Goal: Check status

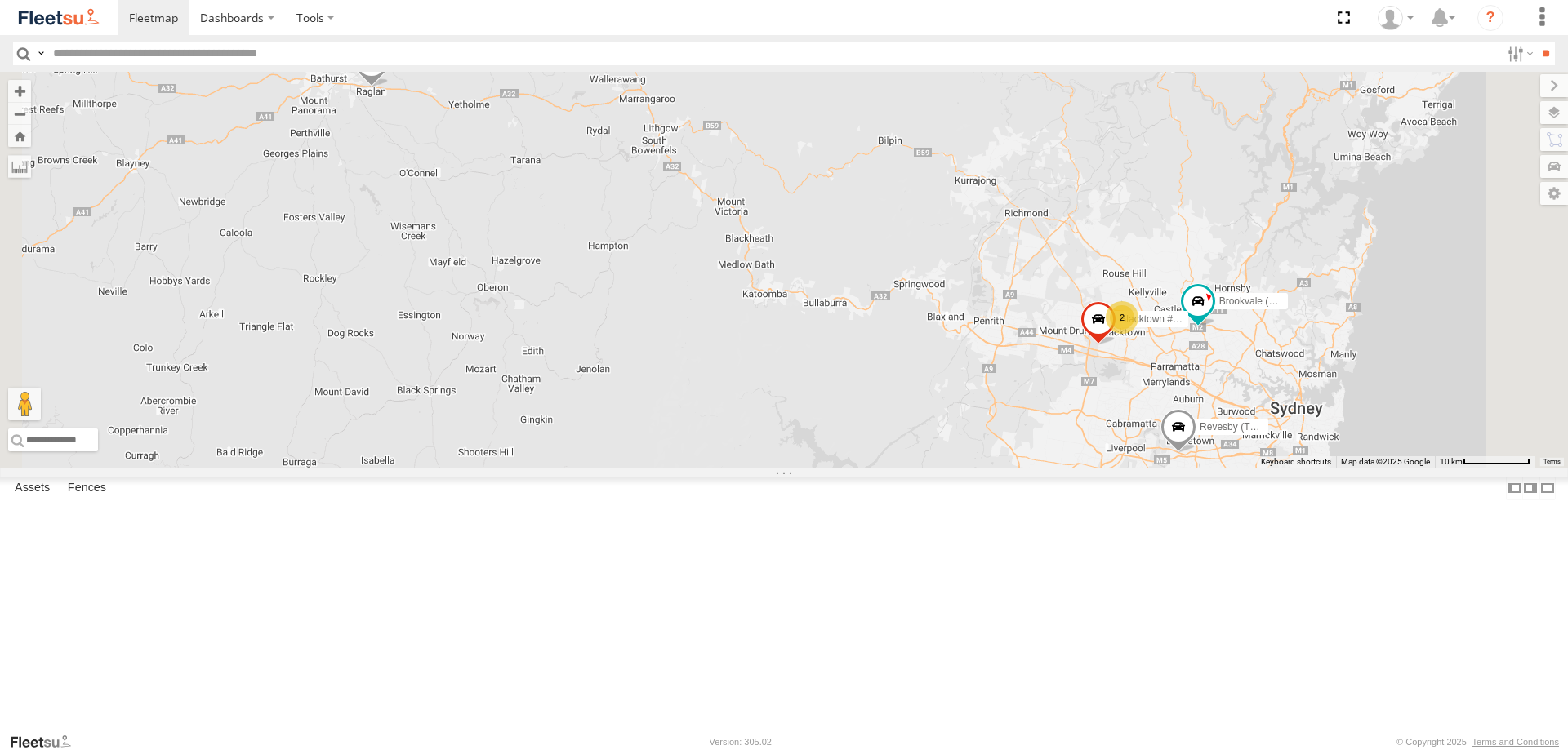
click at [0, 0] on span at bounding box center [0, 0] width 0 height 0
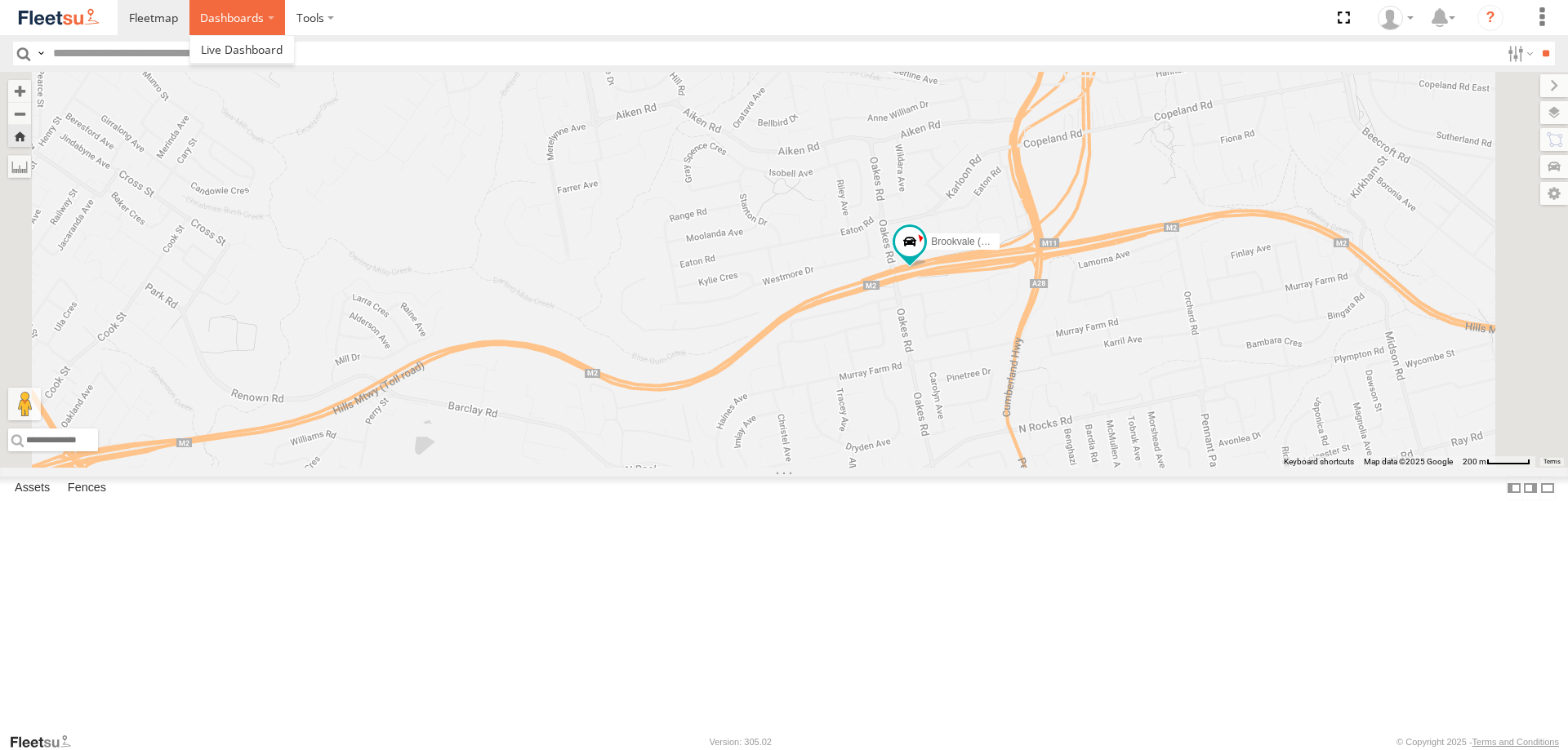
click at [213, 11] on label "Dashboards" at bounding box center [238, 17] width 96 height 35
click at [234, 49] on span at bounding box center [241, 49] width 82 height 15
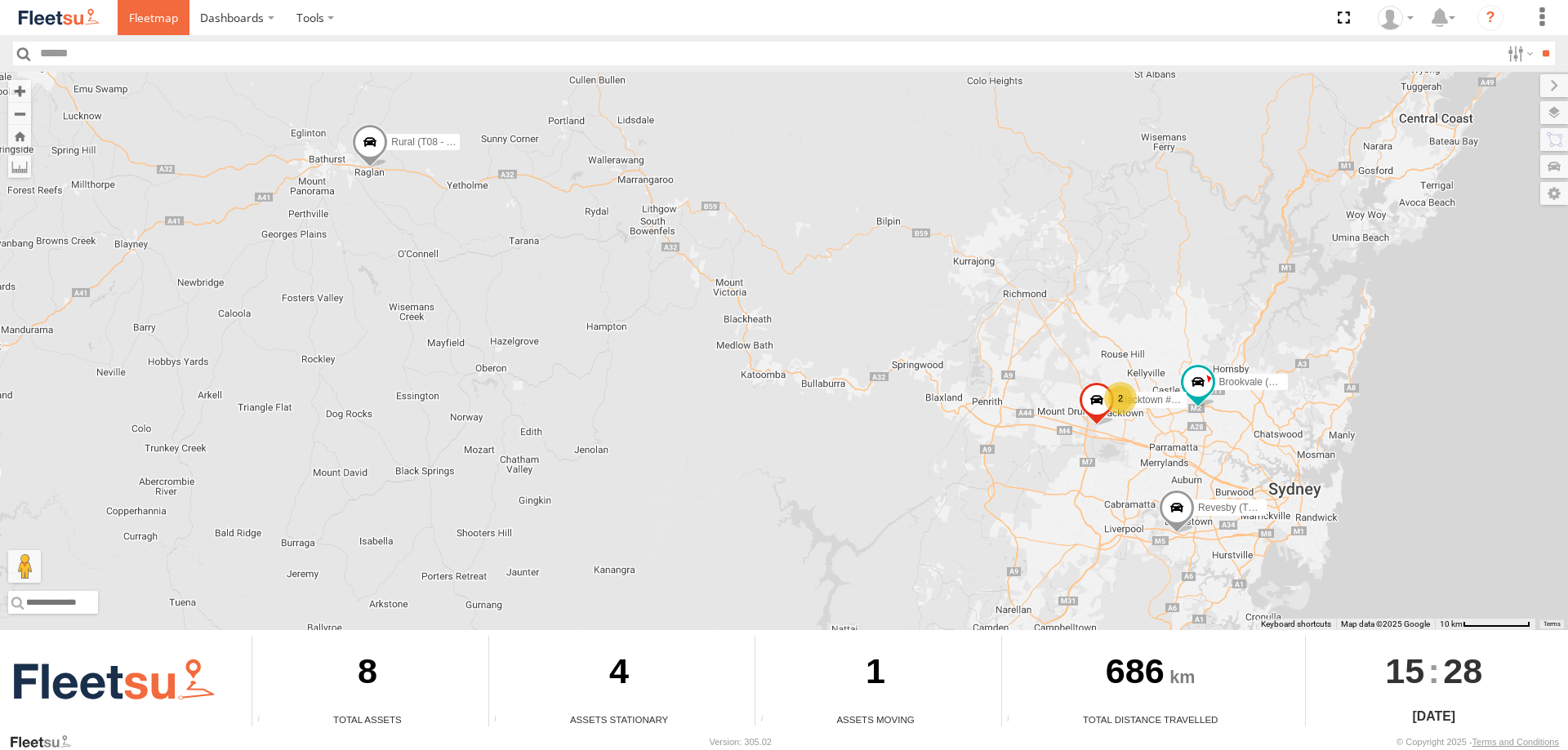
click at [167, 13] on span at bounding box center [153, 17] width 49 height 15
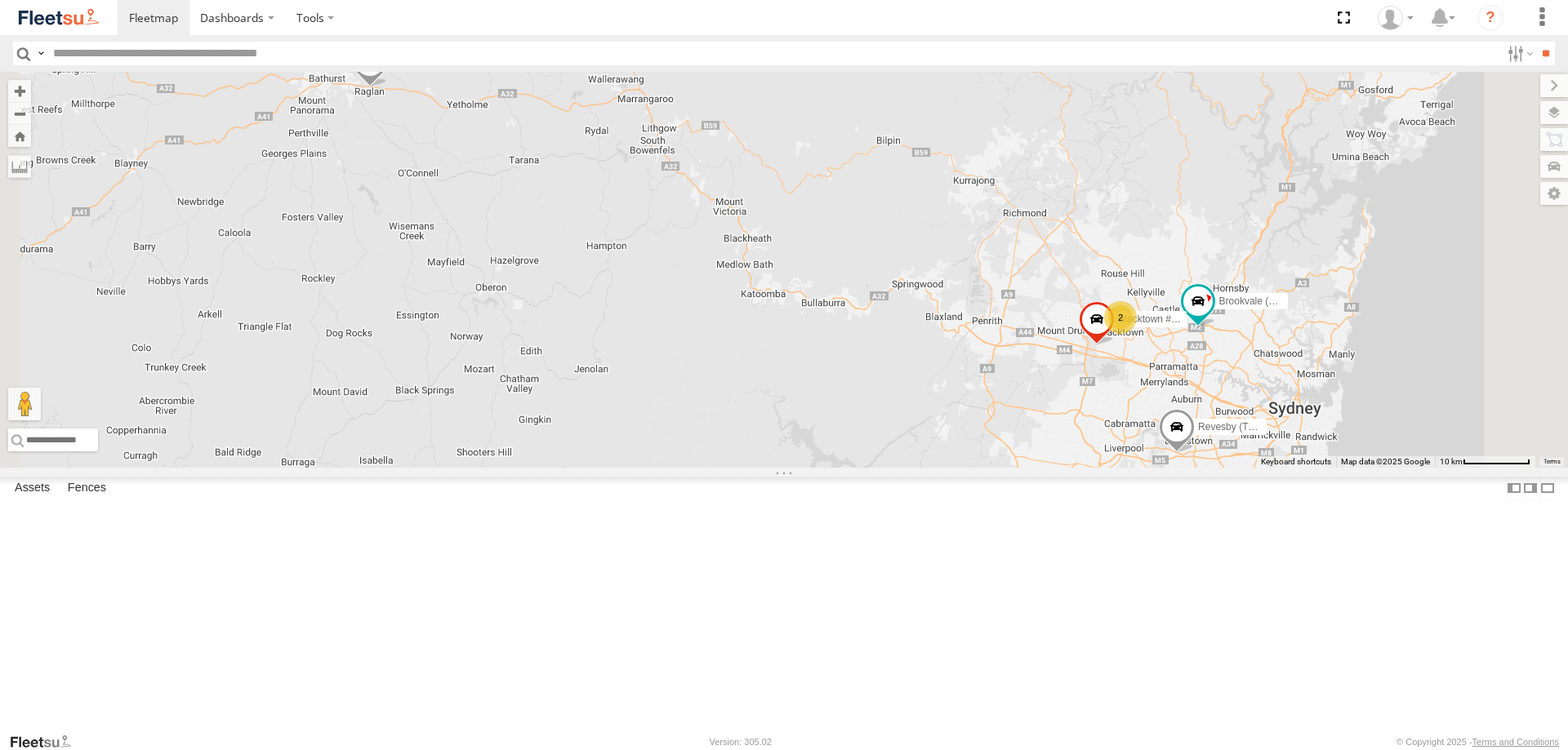
click at [0, 0] on span at bounding box center [0, 0] width 0 height 0
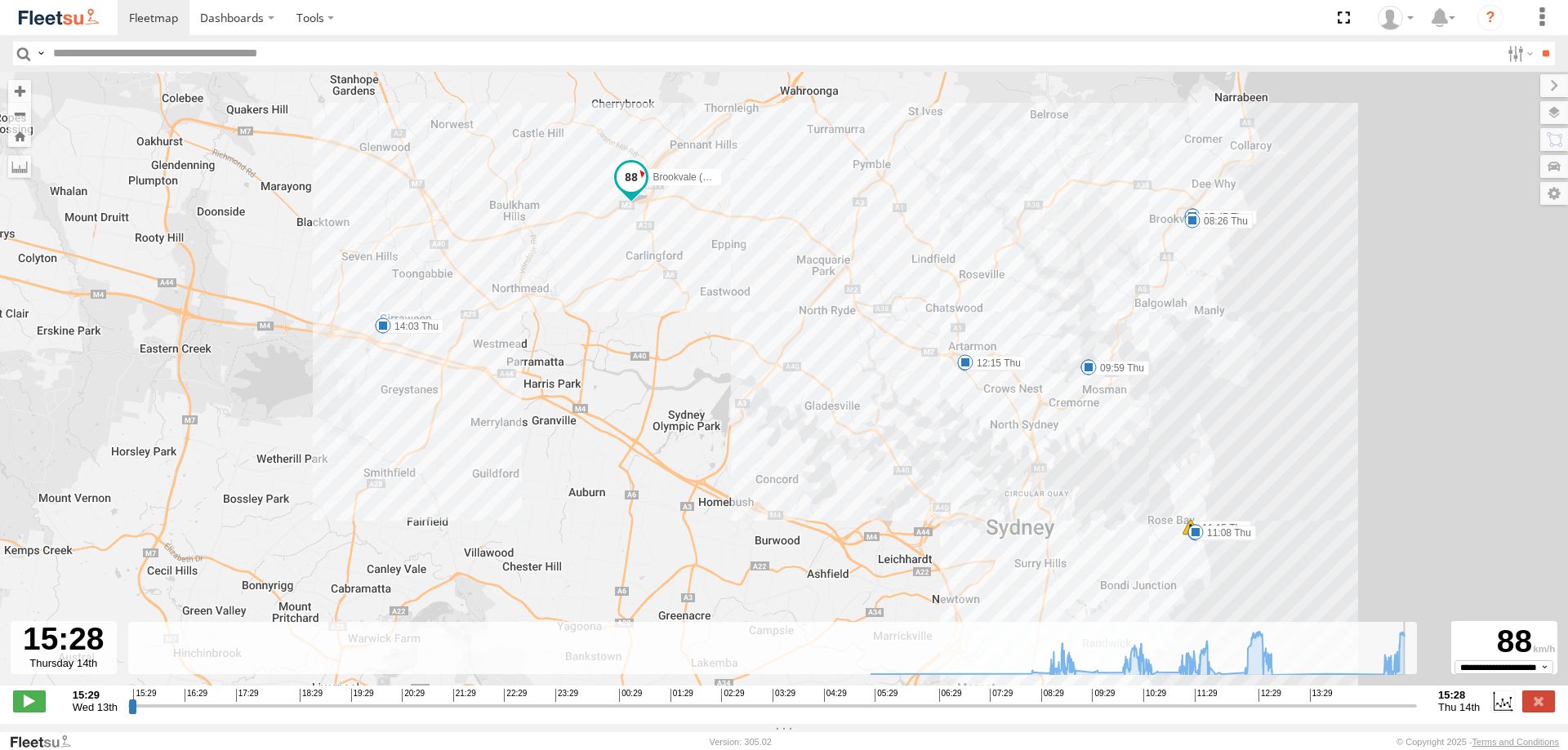
drag, startPoint x: 1258, startPoint y: 717, endPoint x: 1419, endPoint y: 727, distance: 161.3
type input "**********"
click at [1416, 714] on input "range" at bounding box center [772, 706] width 1288 height 15
click at [164, 19] on span at bounding box center [153, 17] width 49 height 15
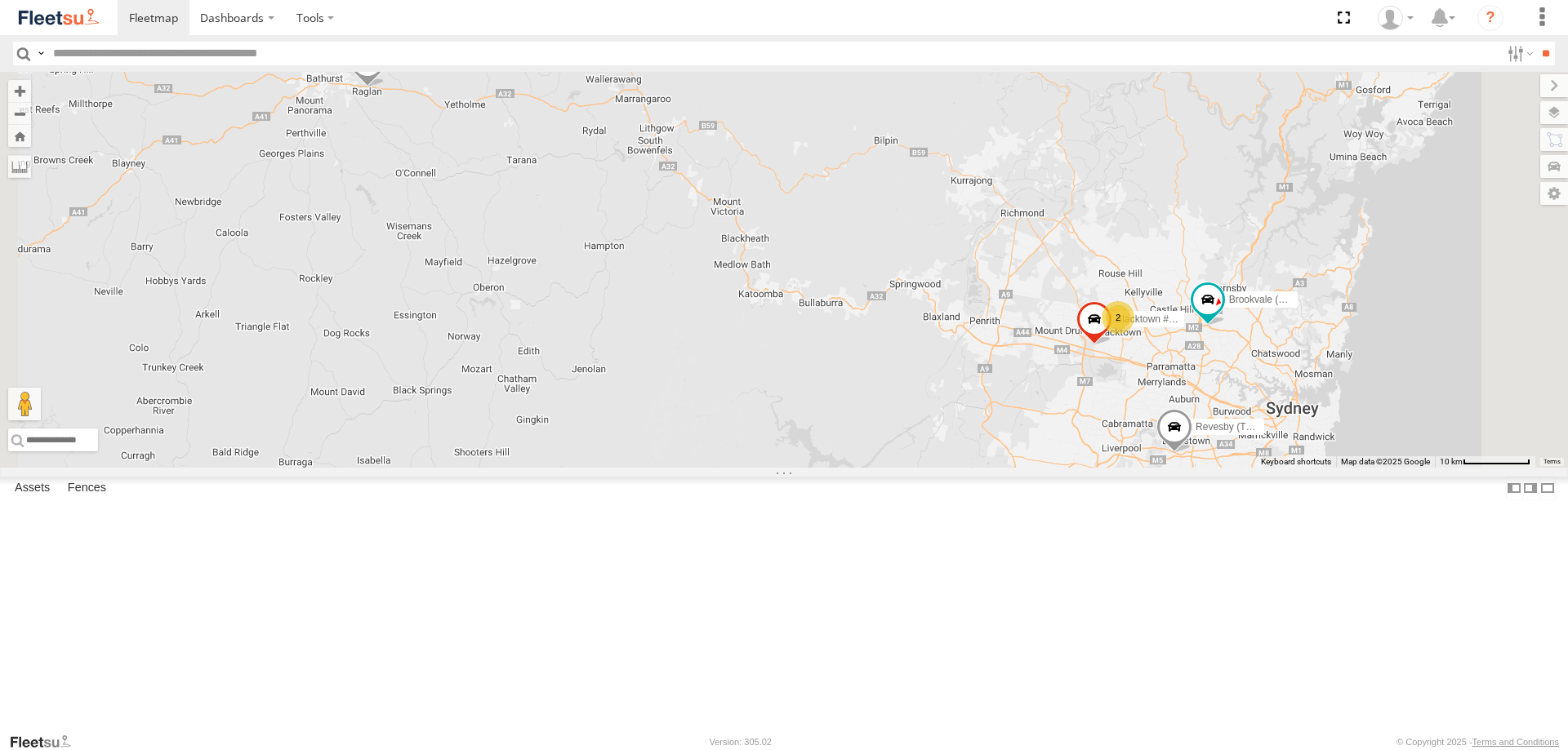
click at [0, 0] on span at bounding box center [0, 0] width 0 height 0
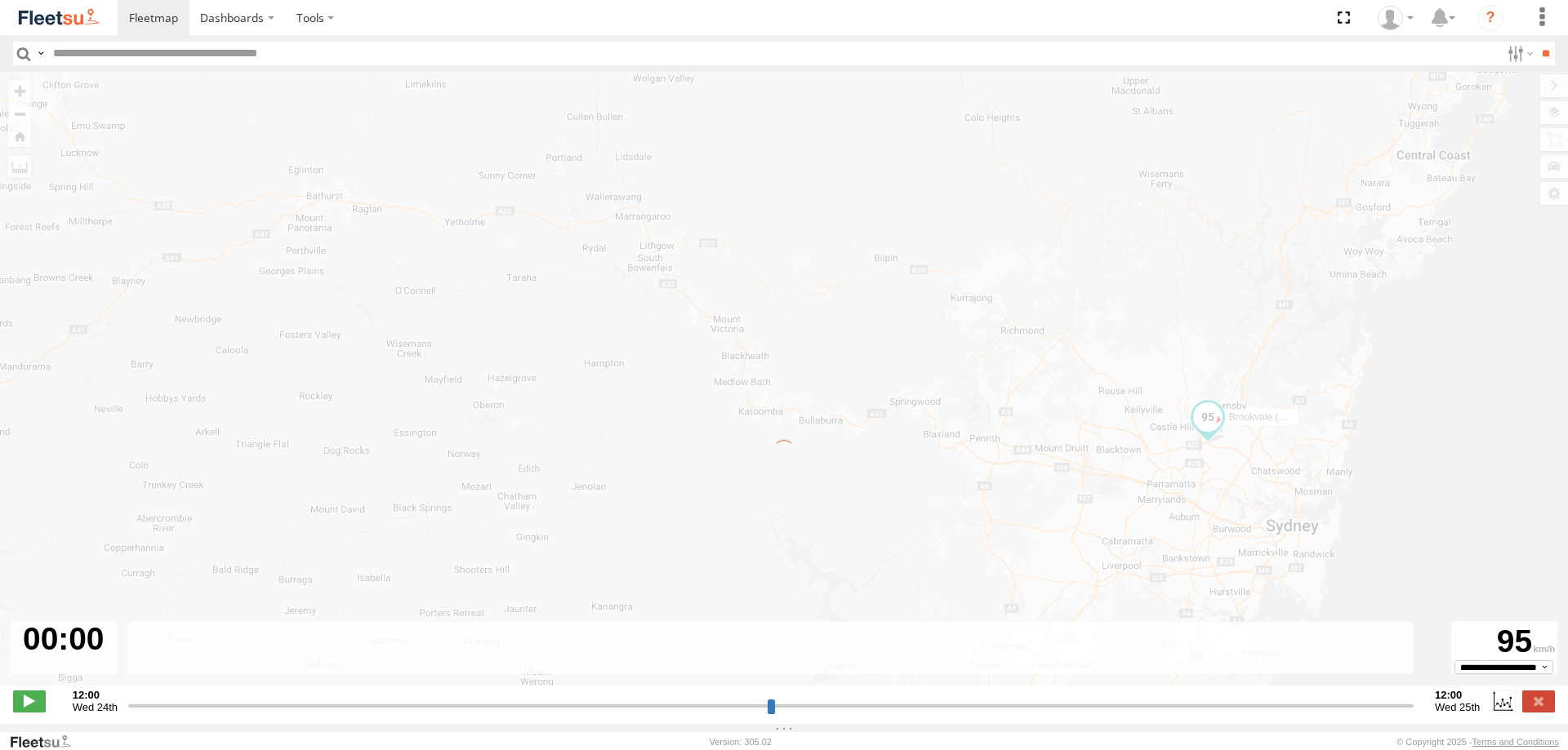
type input "**********"
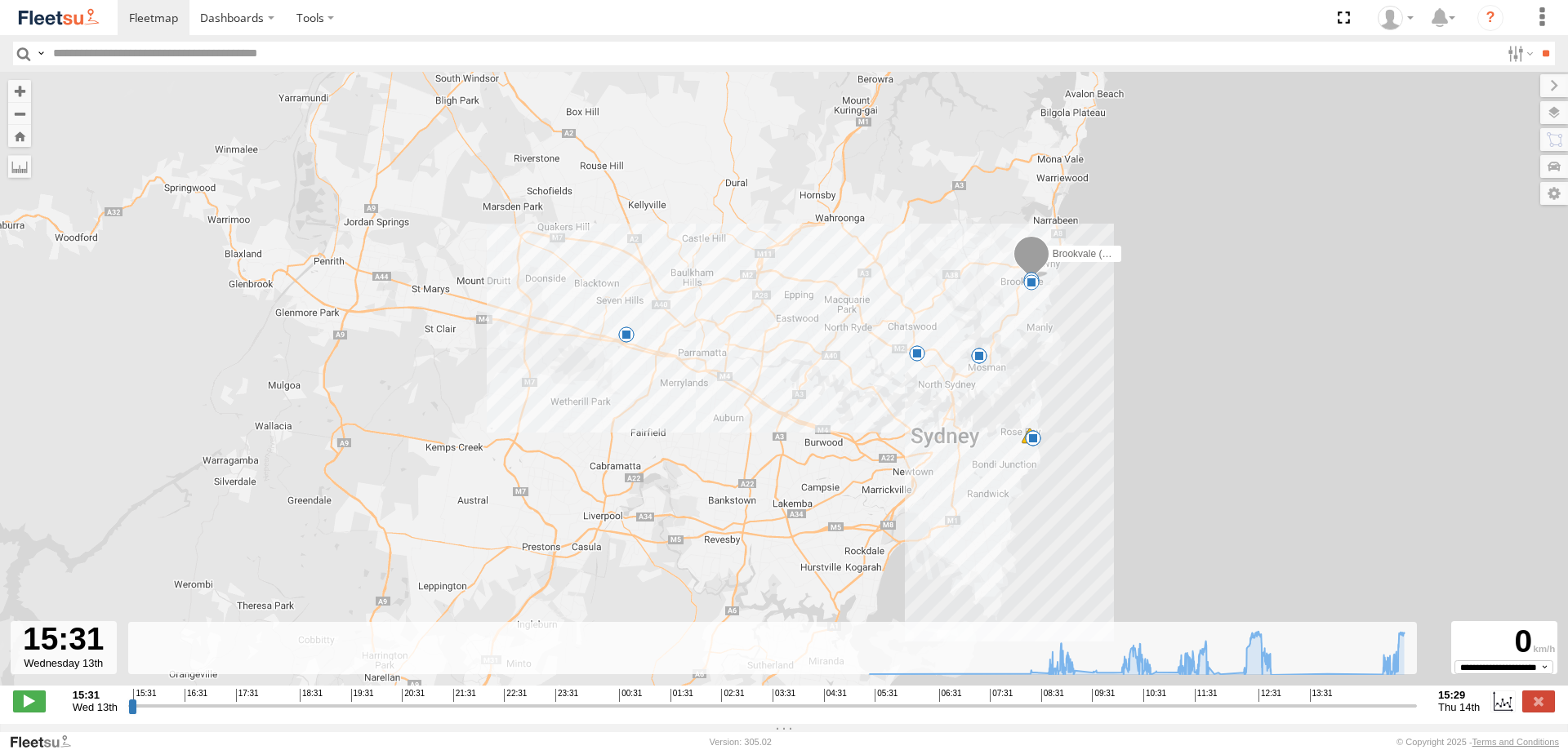
drag, startPoint x: 836, startPoint y: 189, endPoint x: 845, endPoint y: 276, distance: 87.5
click at [845, 276] on div "Brookvale (T10 - Gary) 10:43 Thu 10:48 Thu 11:08 Thu 11:15 Thu 11:50 Thu 12:15 …" at bounding box center [784, 387] width 1568 height 631
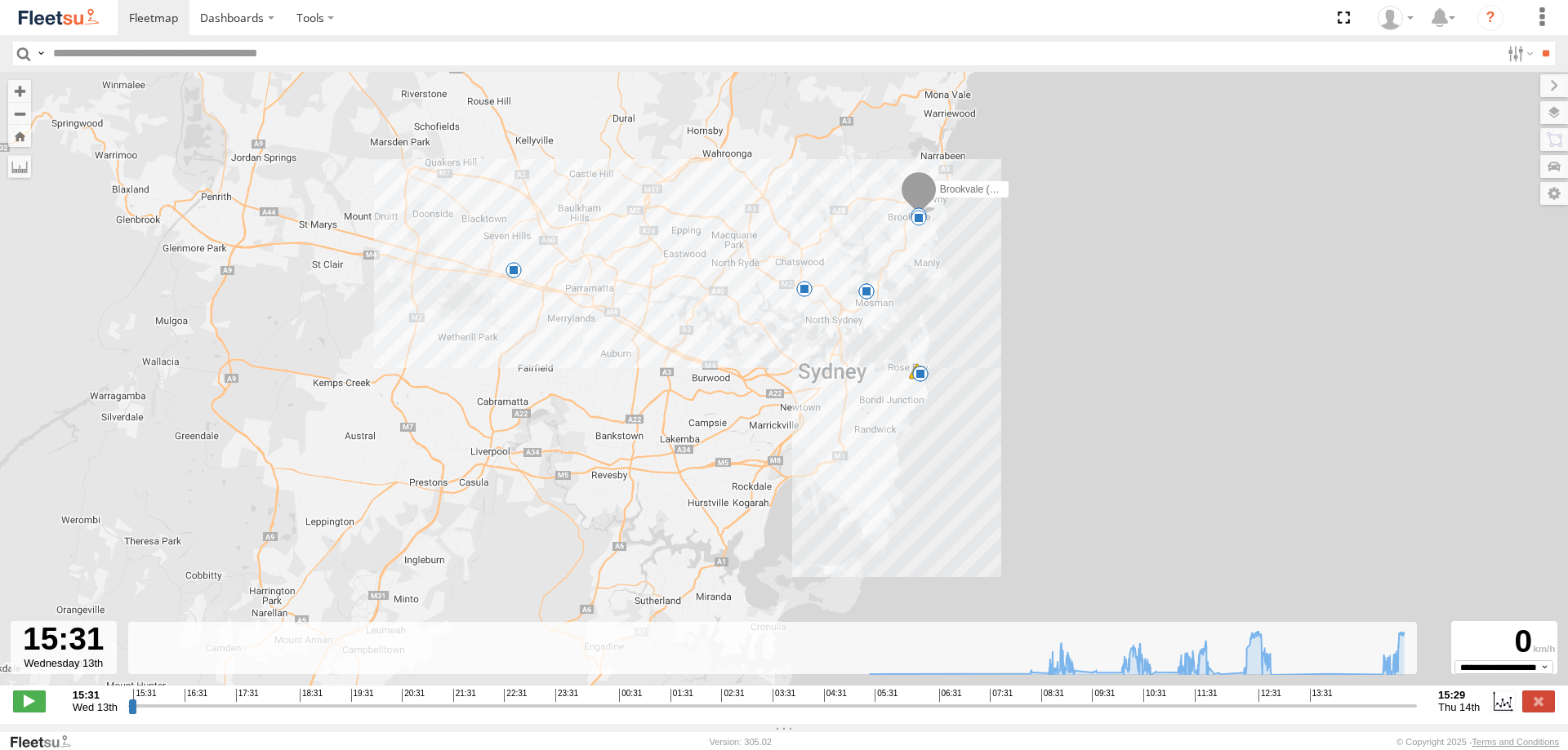
drag, startPoint x: 851, startPoint y: 273, endPoint x: 716, endPoint y: 197, distance: 154.9
click at [716, 197] on div "Brookvale (T10 - Gary) 10:43 Thu 10:48 Thu 11:08 Thu 11:15 Thu 11:50 Thu 12:15 …" at bounding box center [784, 387] width 1568 height 631
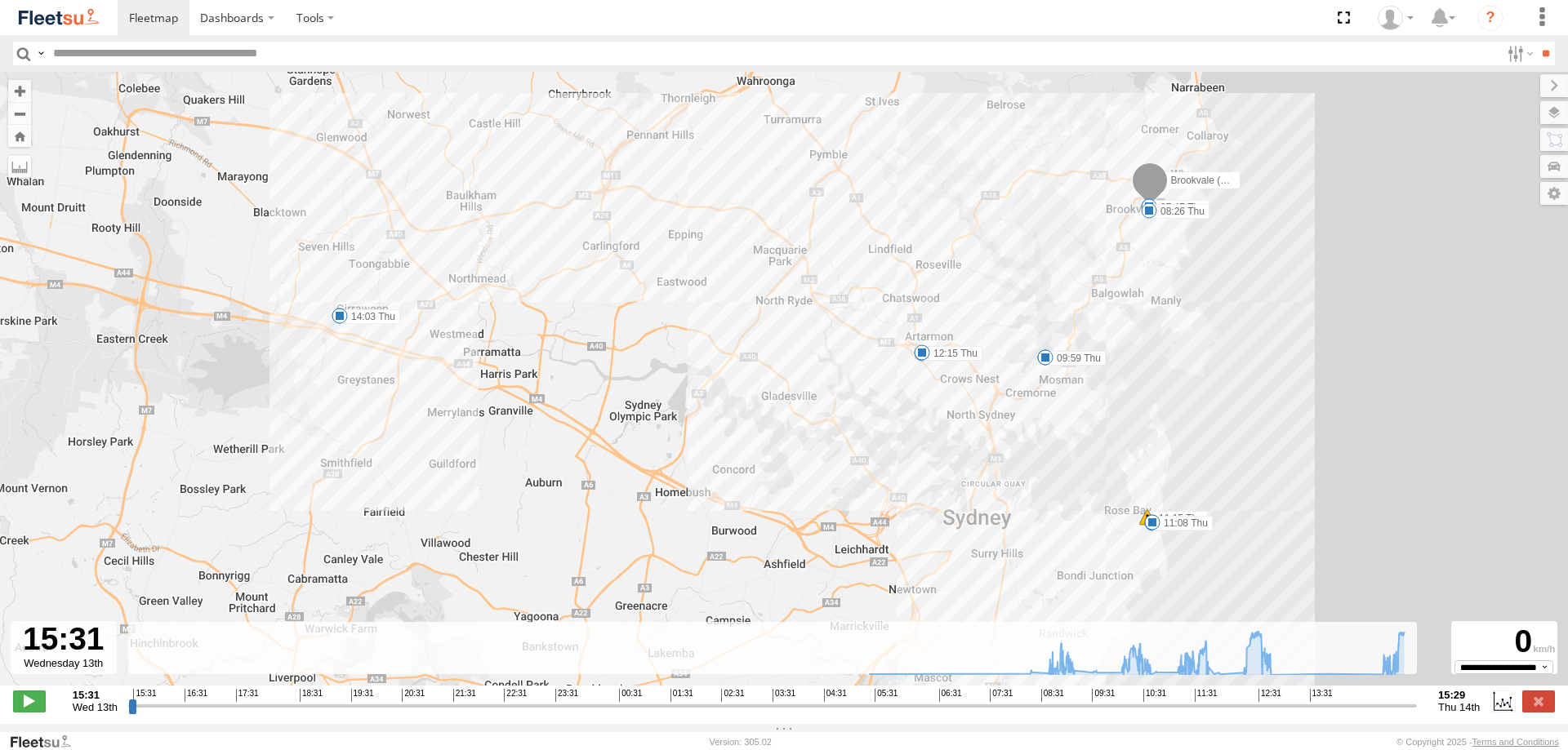
drag, startPoint x: 686, startPoint y: 313, endPoint x: 700, endPoint y: 404, distance: 92.1
click at [700, 404] on div "Brookvale (T10 - Gary) 10:43 Thu 10:48 Thu 11:08 Thu 11:15 Thu 11:50 Thu 12:15 …" at bounding box center [784, 387] width 1568 height 631
